Goal: Information Seeking & Learning: Learn about a topic

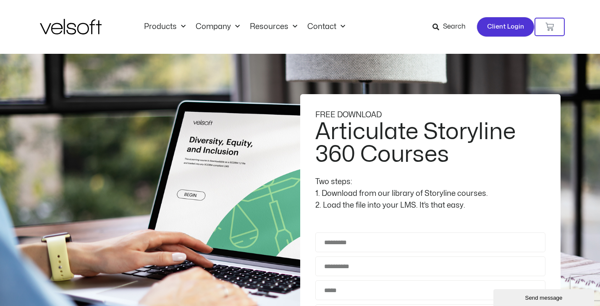
click at [513, 23] on span "Client Login" at bounding box center [505, 26] width 37 height 11
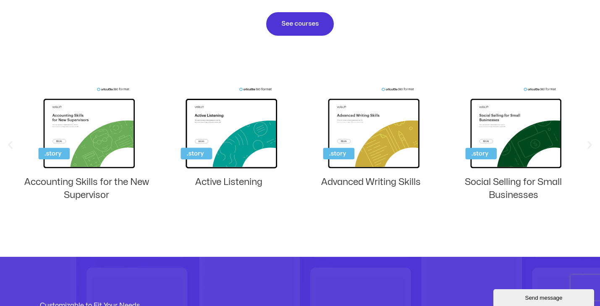
scroll to position [557, 0]
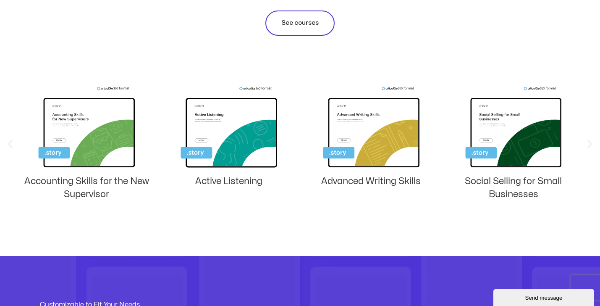
click at [294, 28] on span "See courses" at bounding box center [299, 23] width 37 height 10
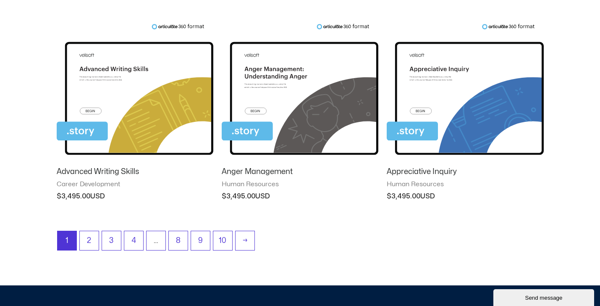
scroll to position [747, 0]
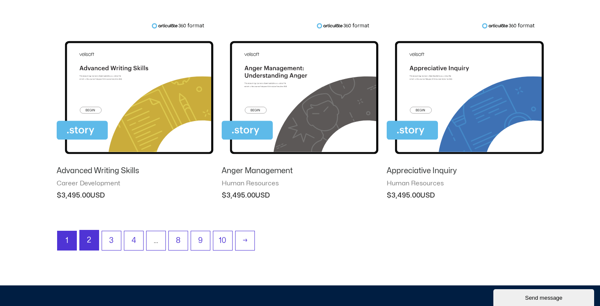
click at [95, 236] on link "2" at bounding box center [89, 240] width 19 height 20
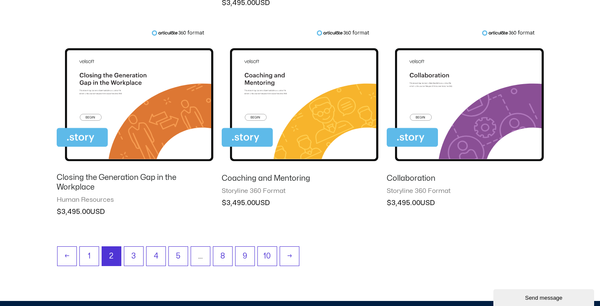
scroll to position [732, 0]
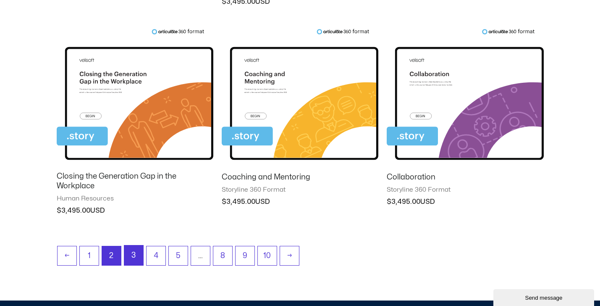
click at [133, 258] on link "3" at bounding box center [133, 255] width 19 height 20
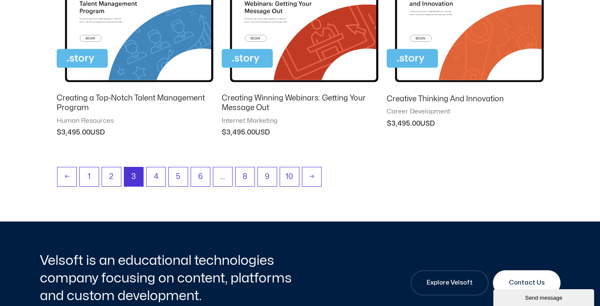
scroll to position [822, 0]
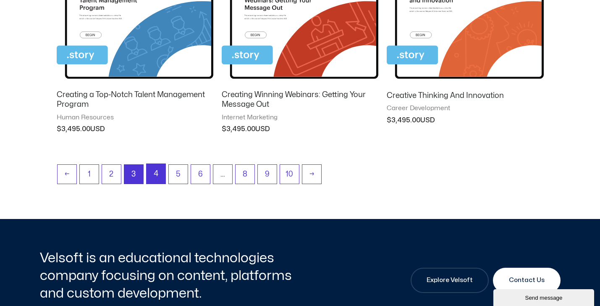
click at [152, 174] on link "4" at bounding box center [156, 174] width 19 height 20
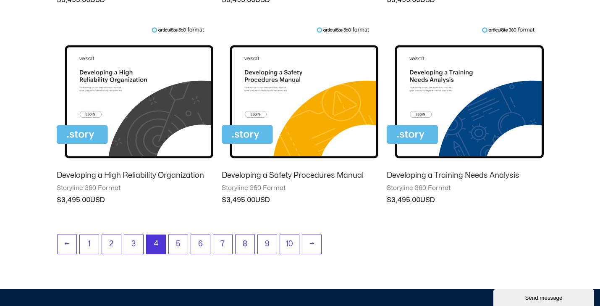
scroll to position [735, 0]
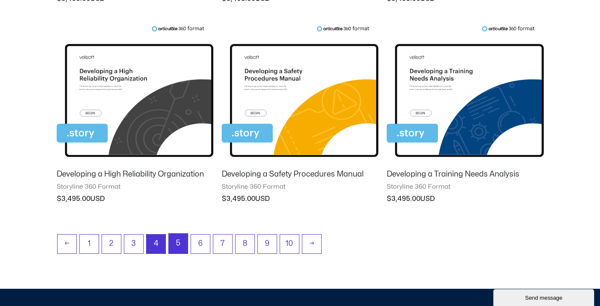
click at [181, 241] on link "5" at bounding box center [178, 244] width 19 height 20
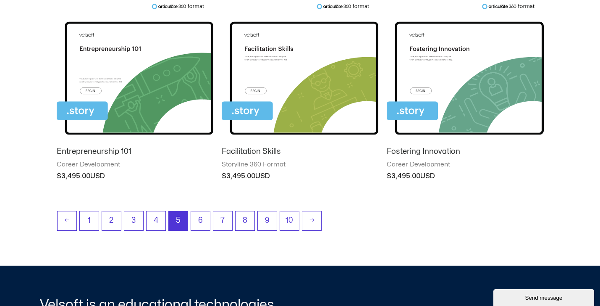
scroll to position [773, 0]
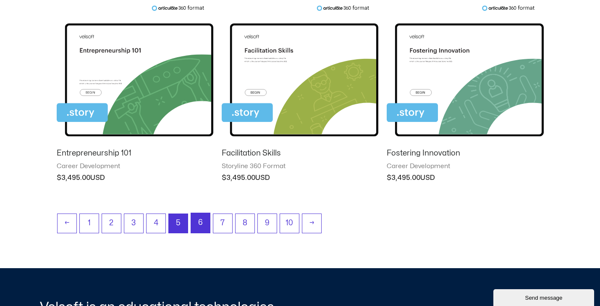
click at [202, 220] on link "6" at bounding box center [200, 223] width 19 height 20
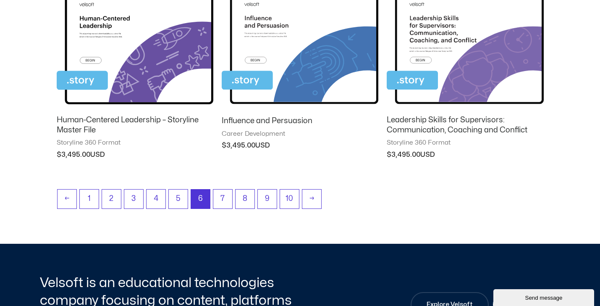
scroll to position [829, 0]
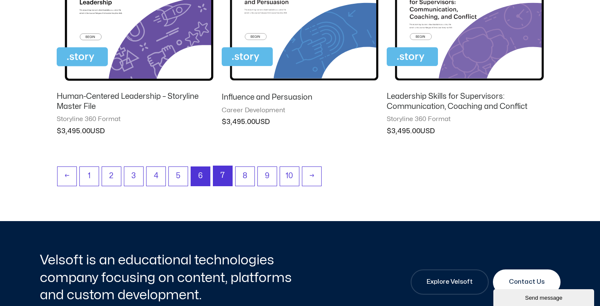
click at [229, 179] on link "7" at bounding box center [222, 176] width 19 height 20
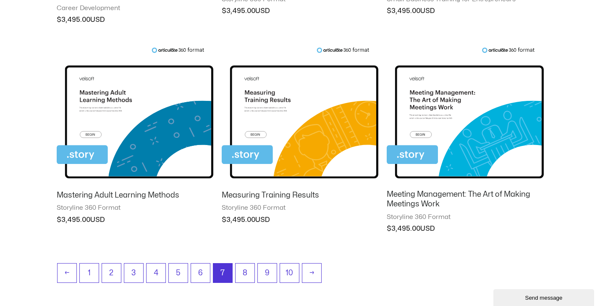
scroll to position [725, 0]
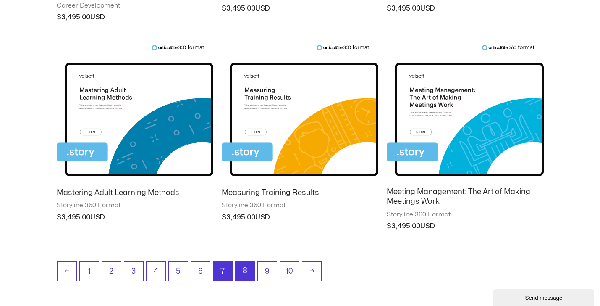
click at [250, 268] on link "8" at bounding box center [245, 271] width 19 height 20
